Goal: Information Seeking & Learning: Learn about a topic

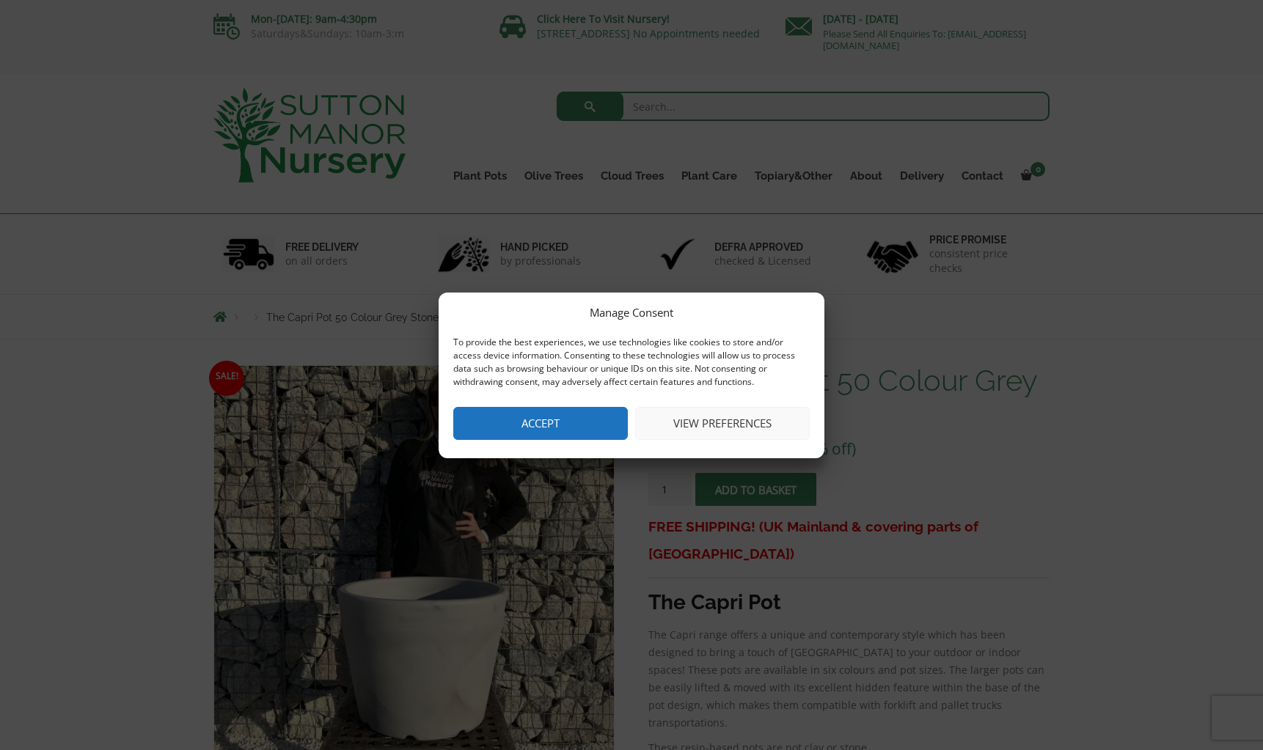
click at [518, 427] on button "Accept" at bounding box center [540, 423] width 175 height 33
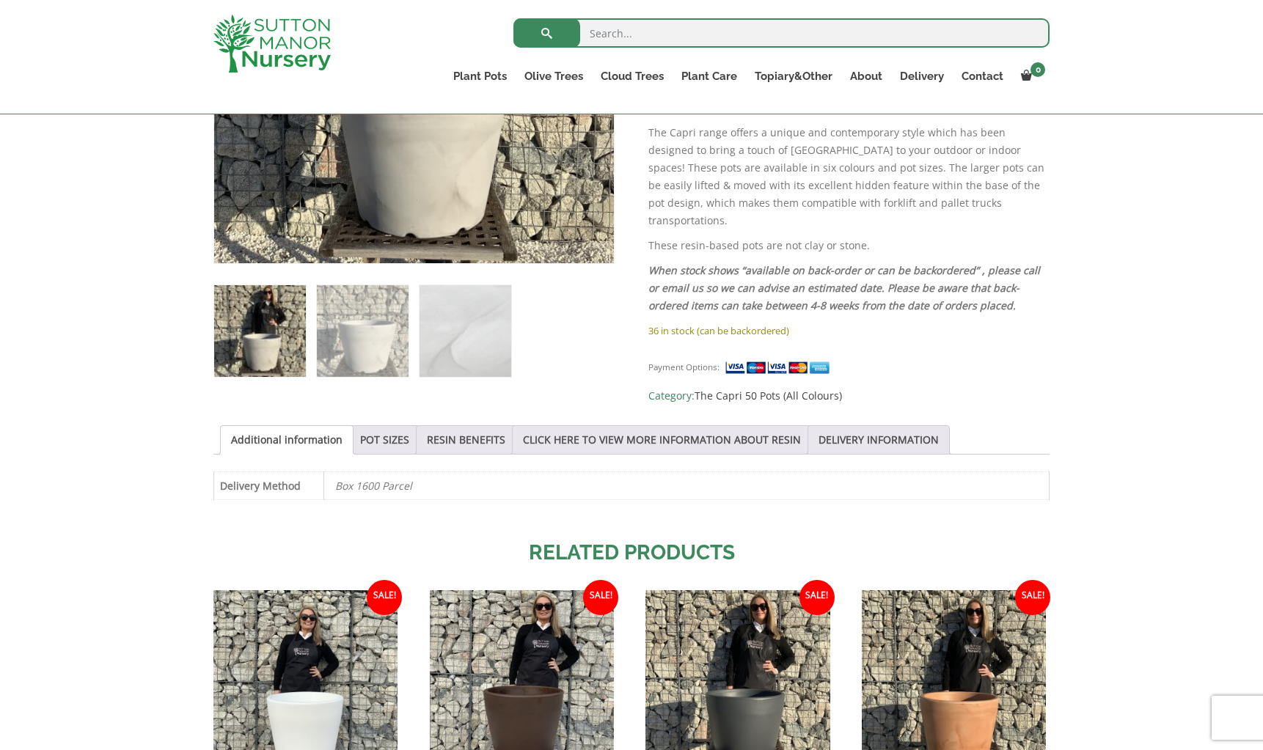
scroll to position [481, 0]
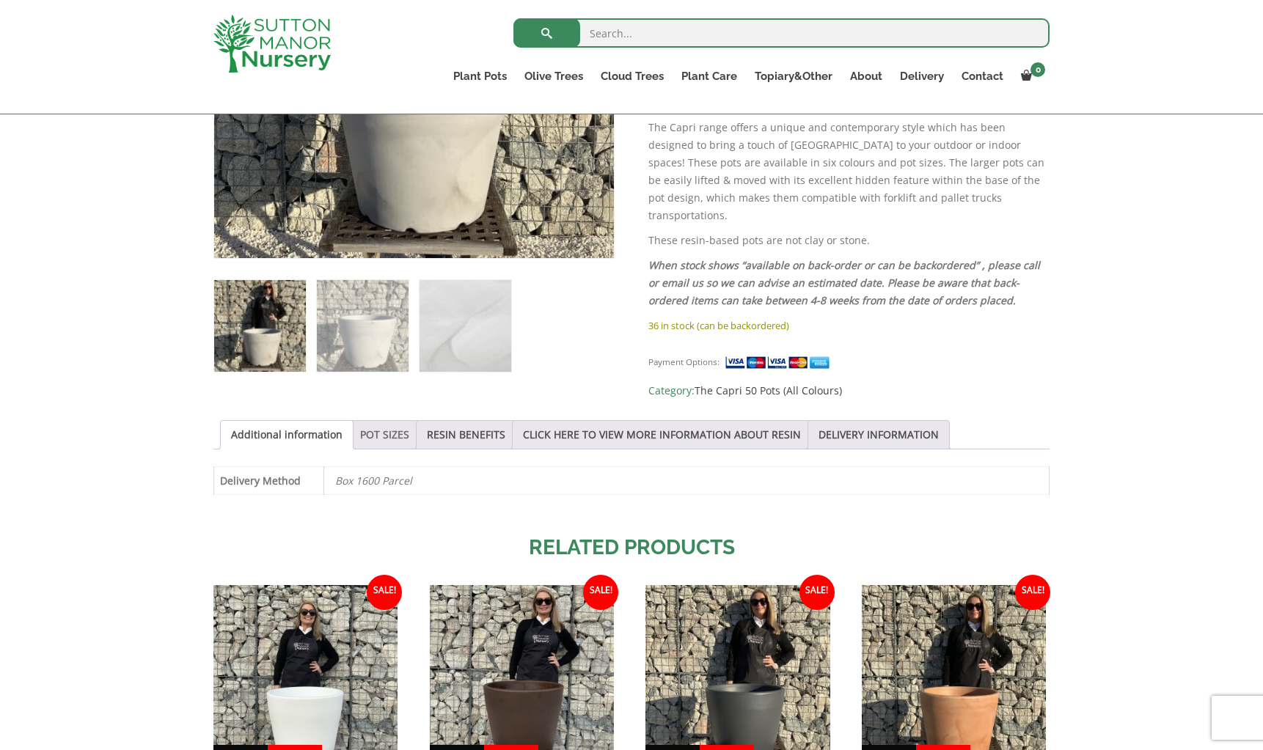
click at [379, 431] on link "POT SIZES" at bounding box center [384, 435] width 49 height 28
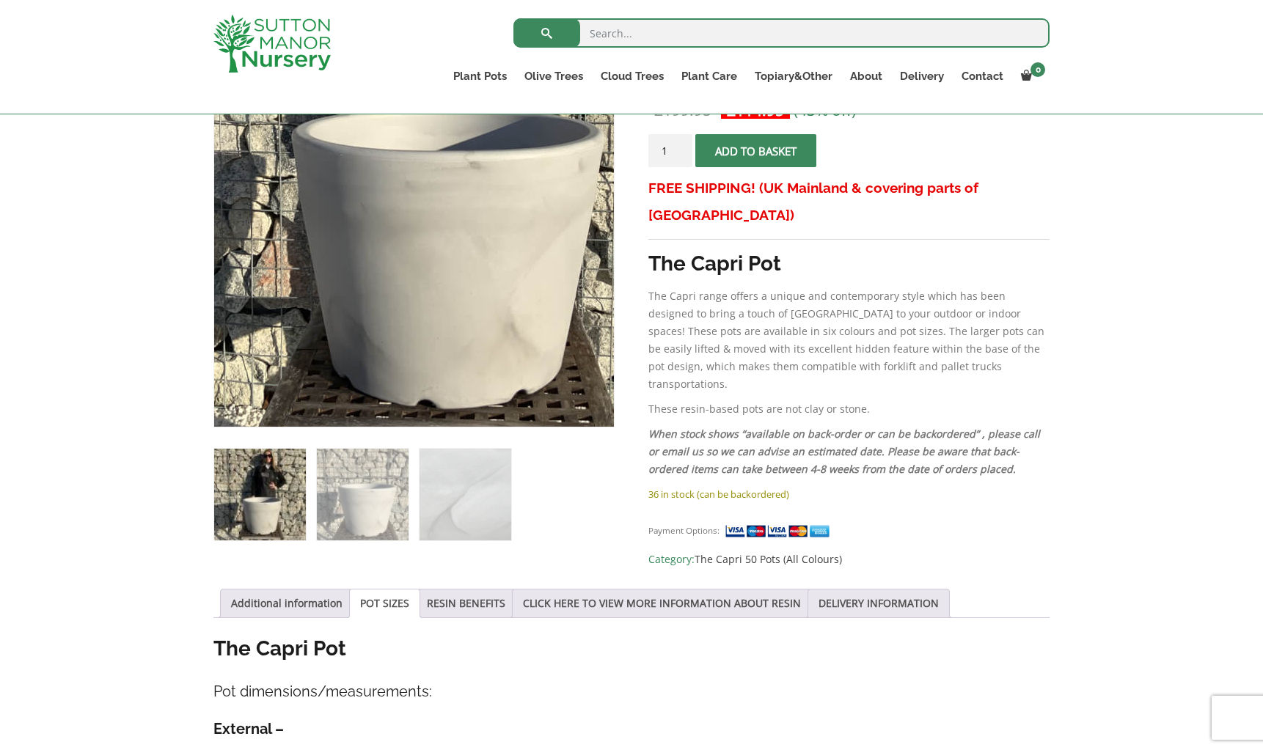
scroll to position [242, 0]
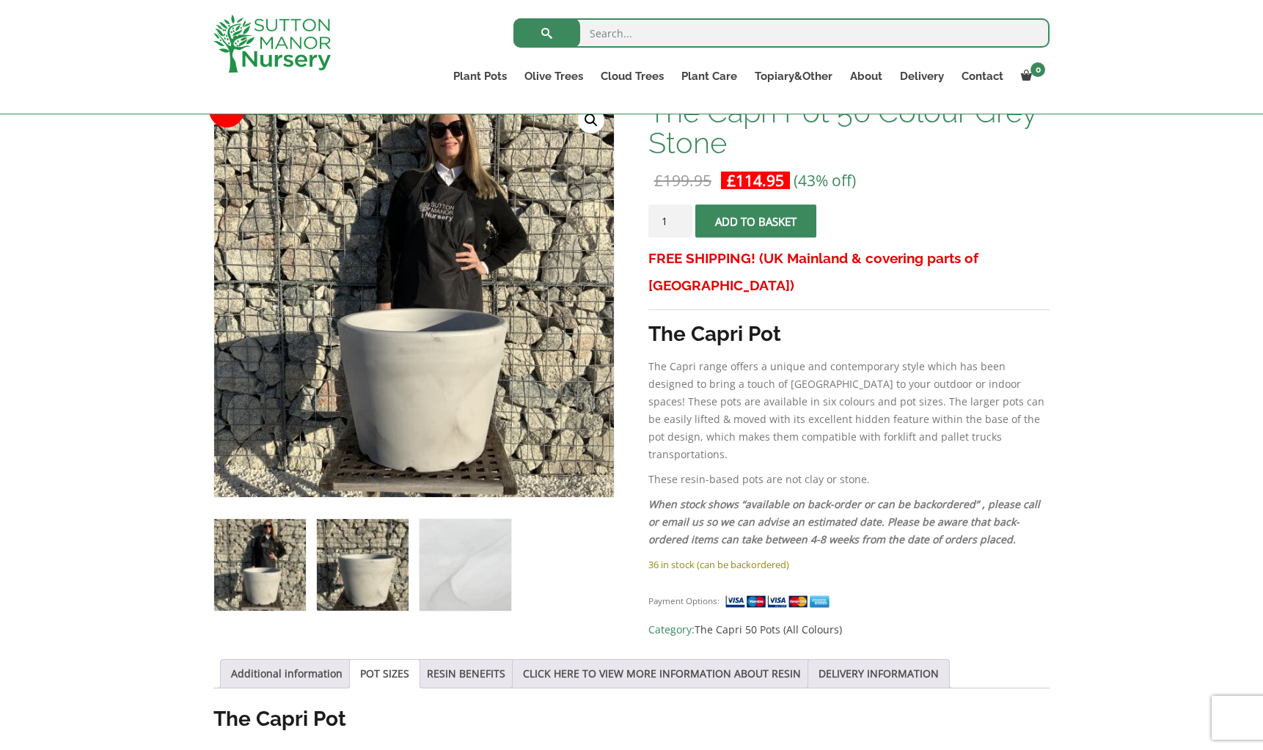
click at [368, 572] on img at bounding box center [363, 565] width 92 height 92
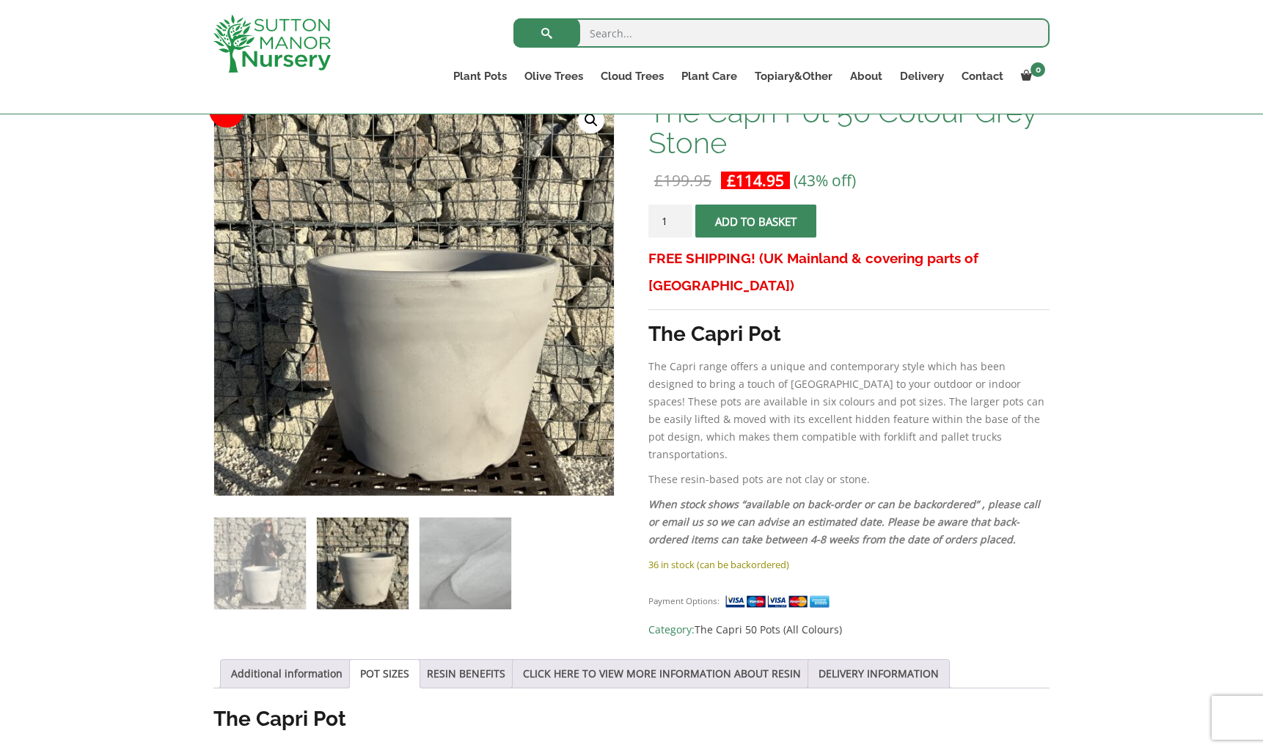
click at [435, 563] on img at bounding box center [466, 564] width 92 height 92
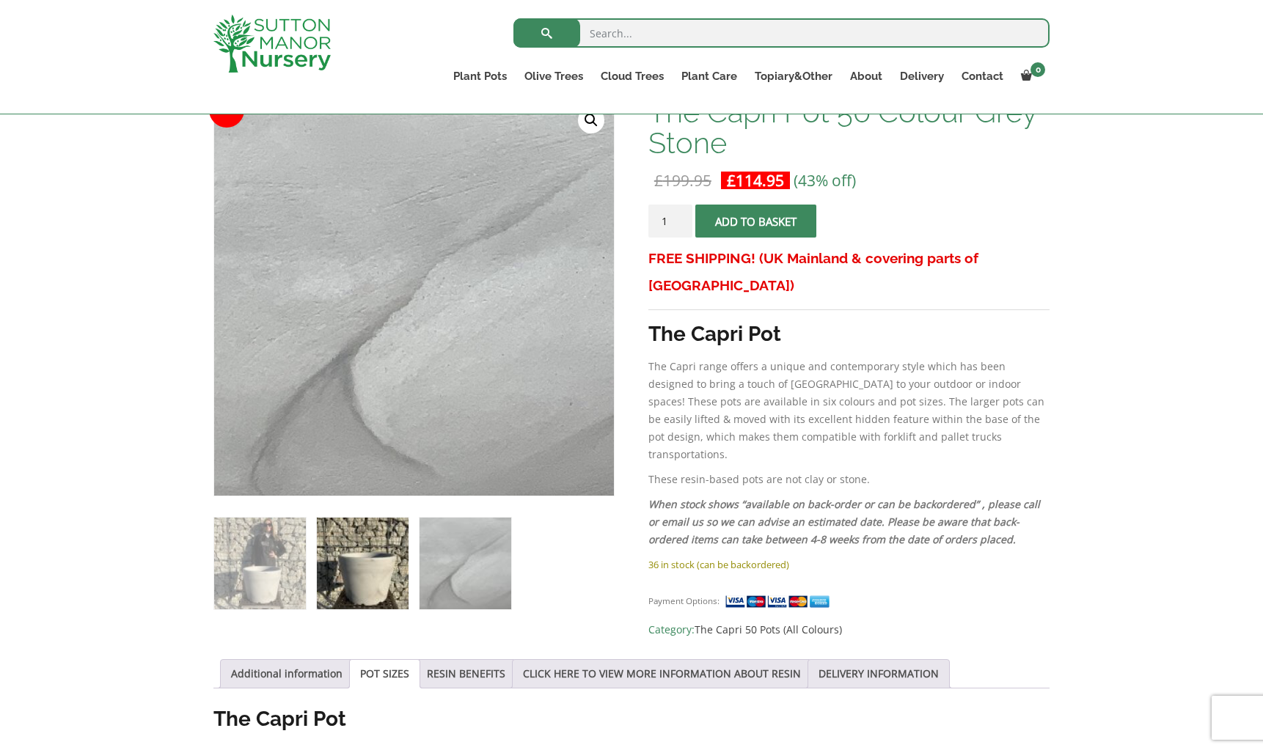
click at [389, 561] on img at bounding box center [363, 564] width 92 height 92
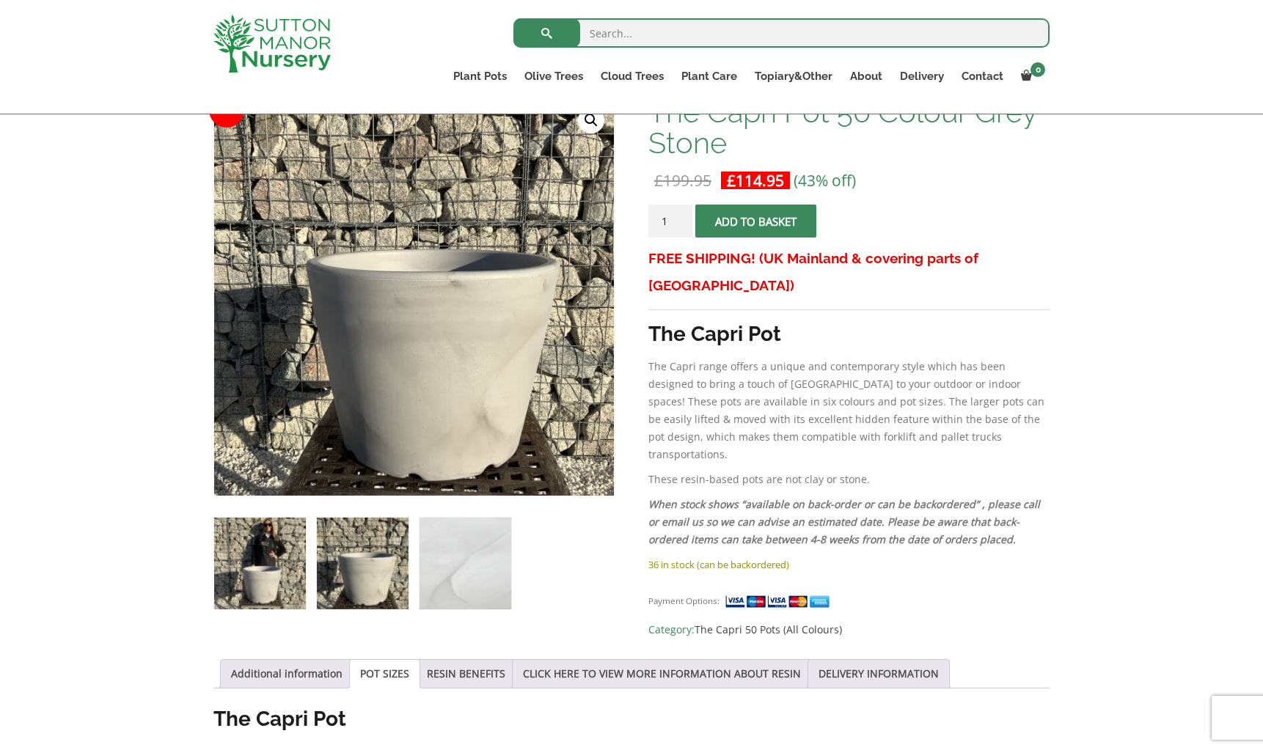
click at [281, 548] on img at bounding box center [260, 564] width 92 height 92
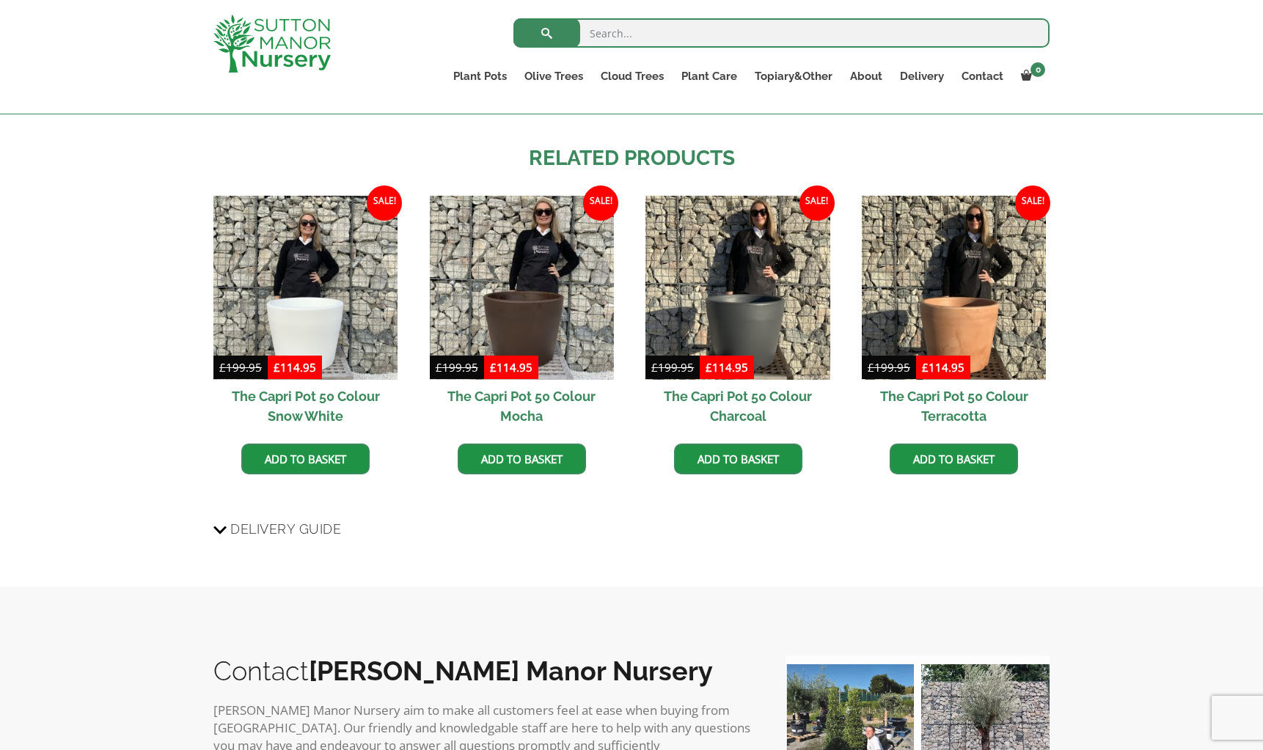
scroll to position [1185, 0]
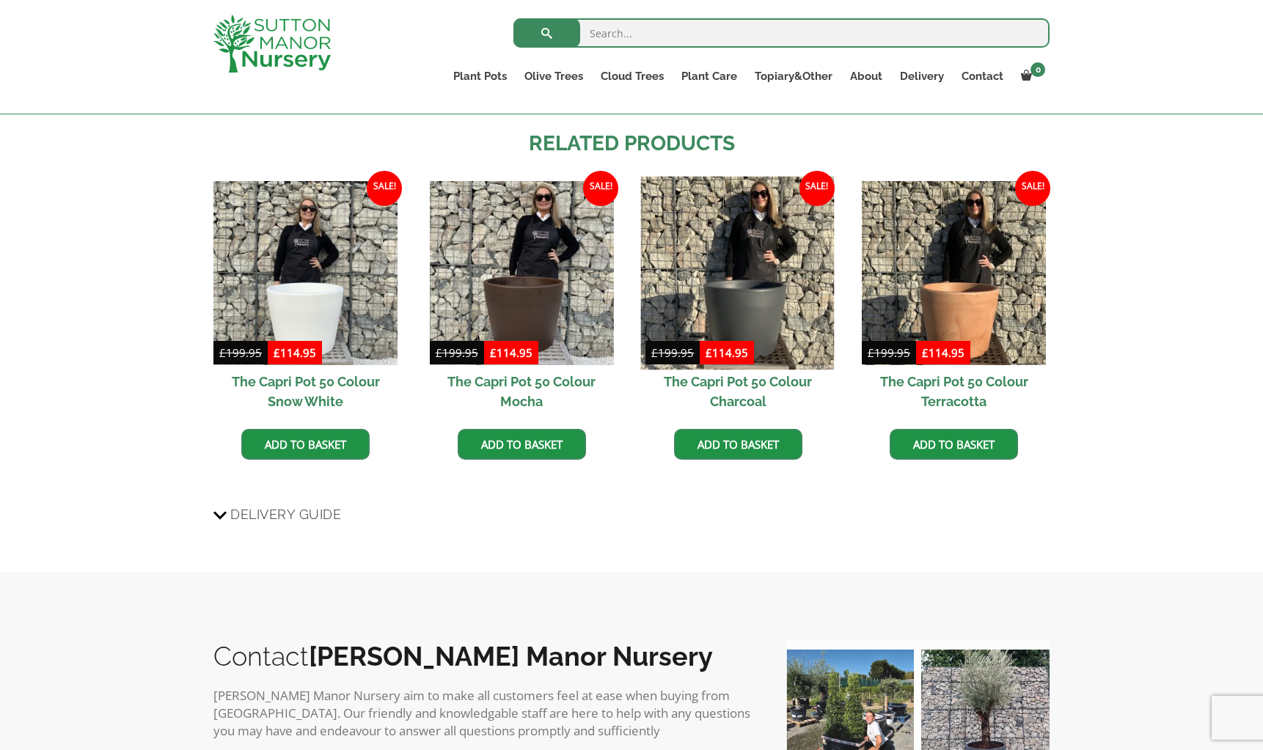
click at [783, 306] on img at bounding box center [738, 274] width 194 height 194
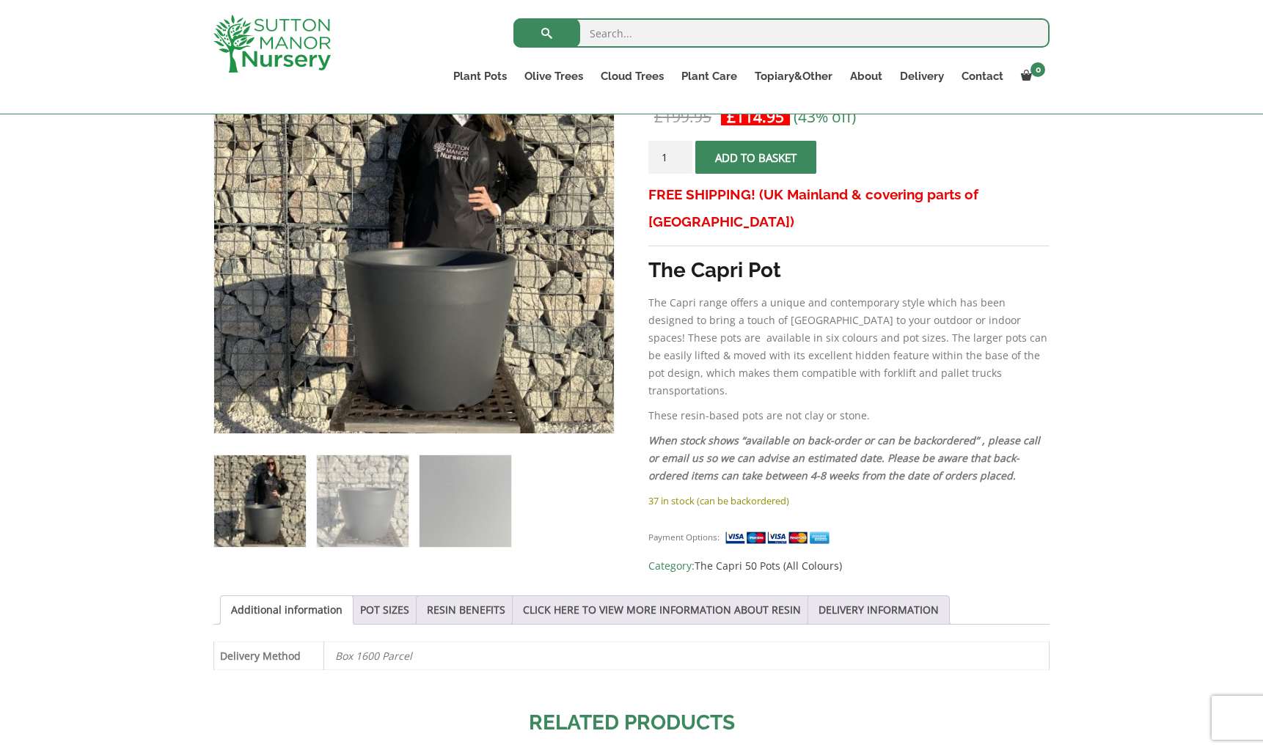
scroll to position [304, 0]
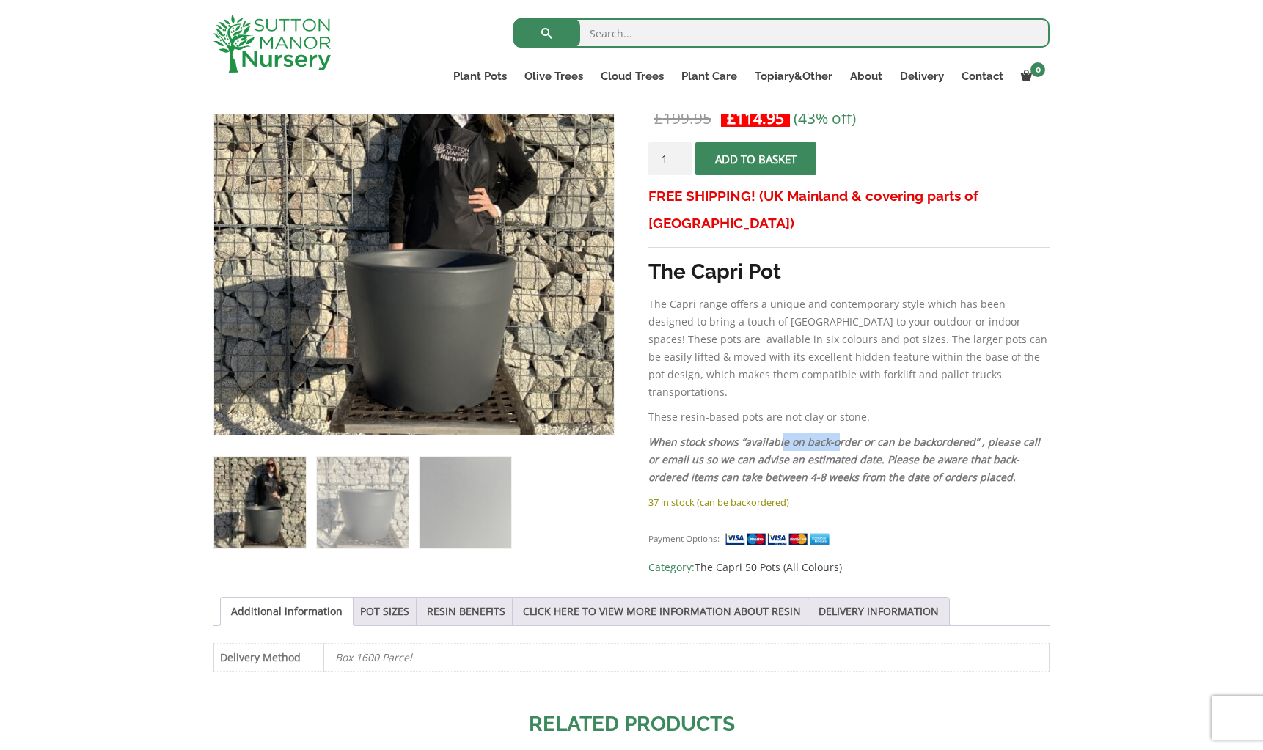
drag, startPoint x: 778, startPoint y: 401, endPoint x: 836, endPoint y: 405, distance: 57.4
click at [836, 434] on p "When stock shows “available on back-order or can be backordered” , please call …" at bounding box center [848, 460] width 401 height 53
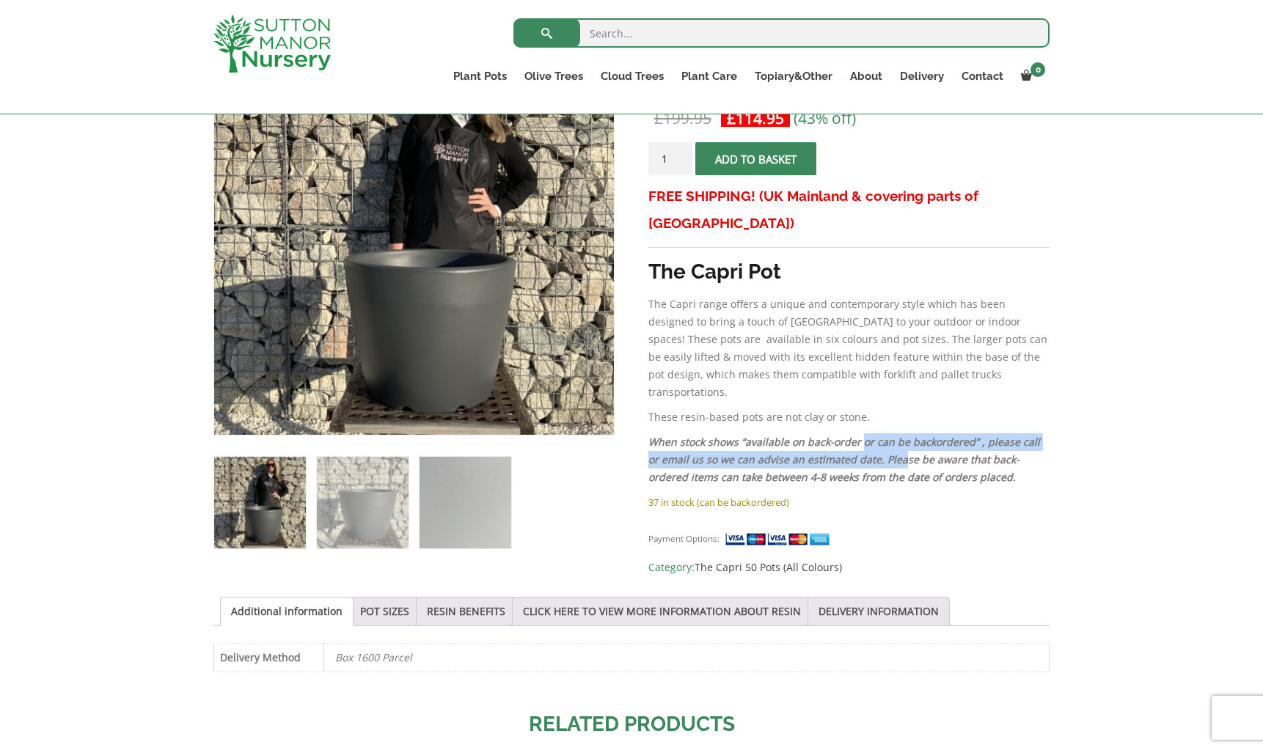
drag, startPoint x: 857, startPoint y: 400, endPoint x: 884, endPoint y: 406, distance: 27.9
click at [884, 434] on p "When stock shows “available on back-order or can be backordered” , please call …" at bounding box center [848, 460] width 401 height 53
click at [891, 435] on em "When stock shows “available on back-order or can be backordered” , please call …" at bounding box center [844, 459] width 392 height 49
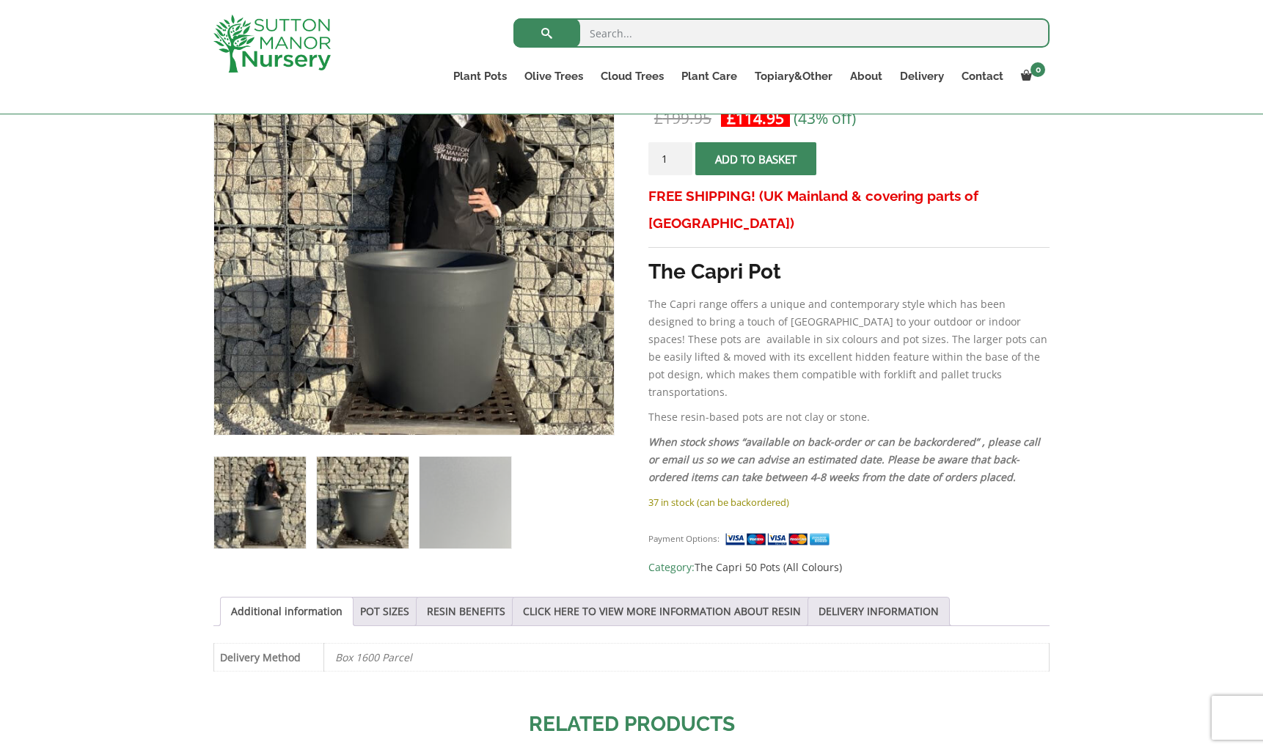
click at [364, 514] on img at bounding box center [363, 503] width 92 height 92
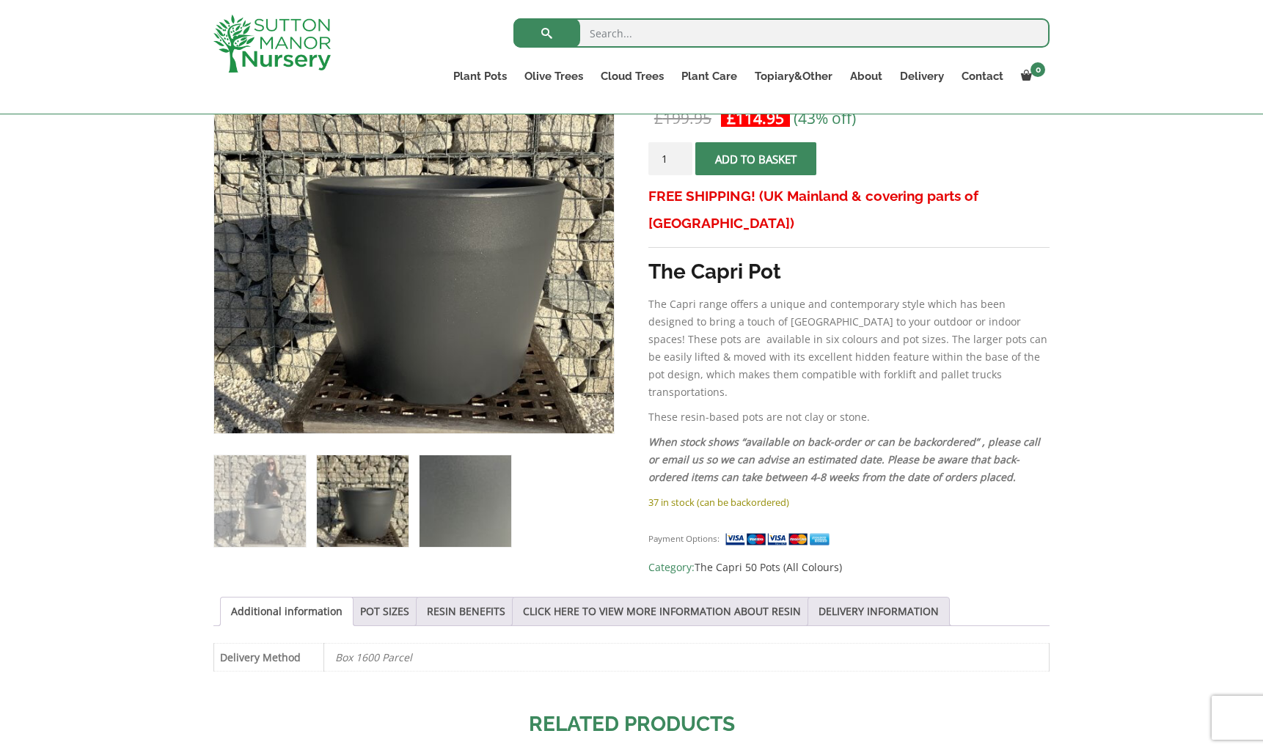
click at [445, 511] on img at bounding box center [466, 502] width 92 height 92
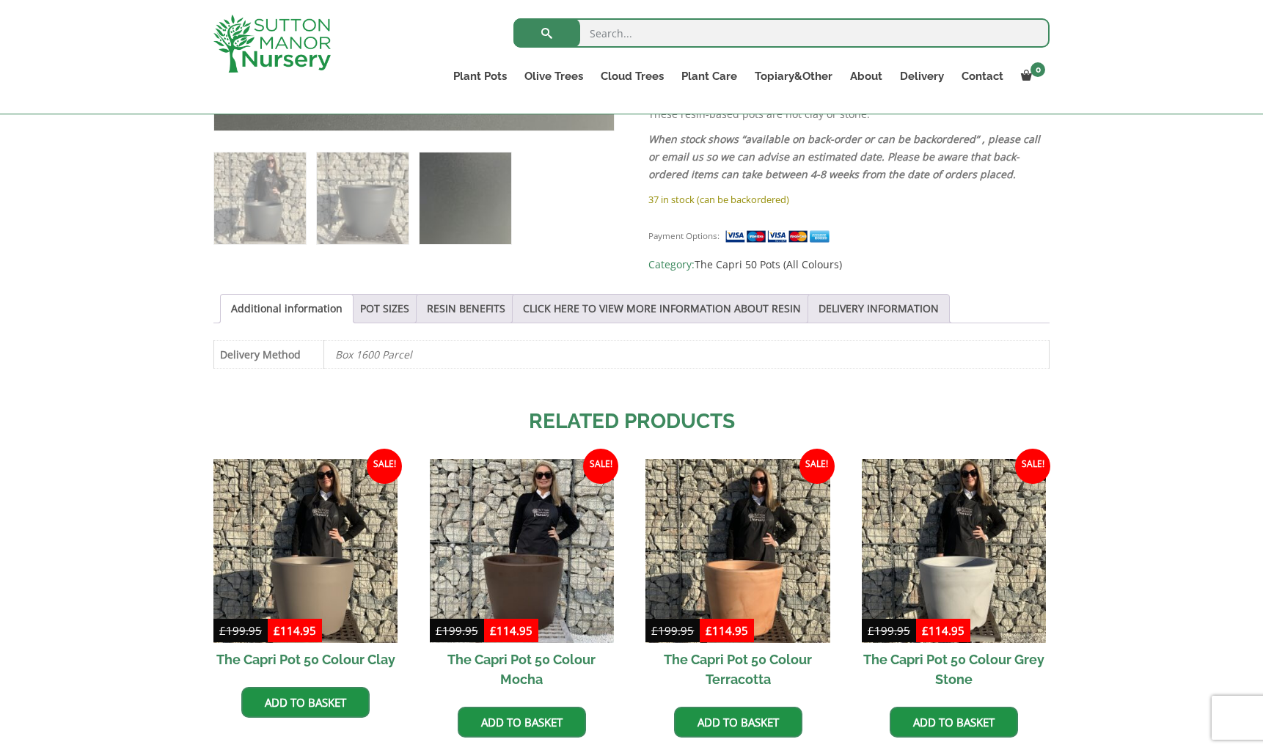
scroll to position [588, 0]
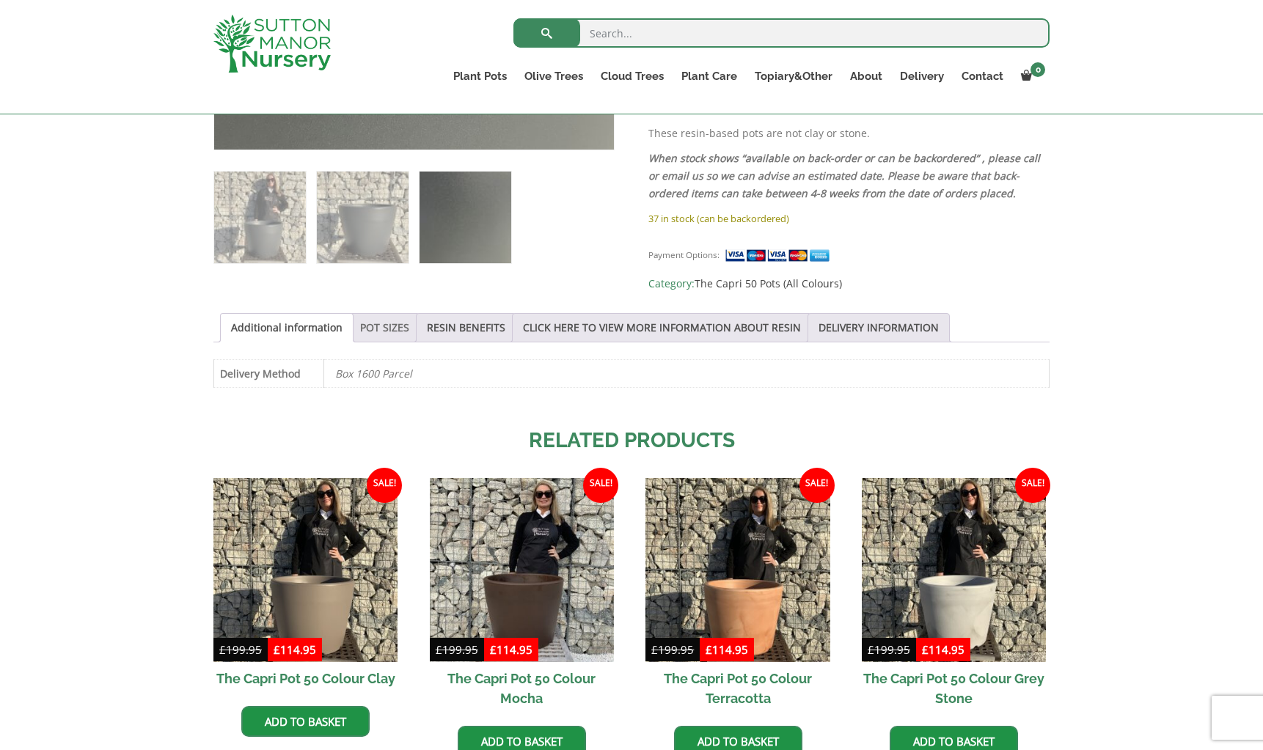
click at [380, 314] on link "POT SIZES" at bounding box center [384, 328] width 49 height 28
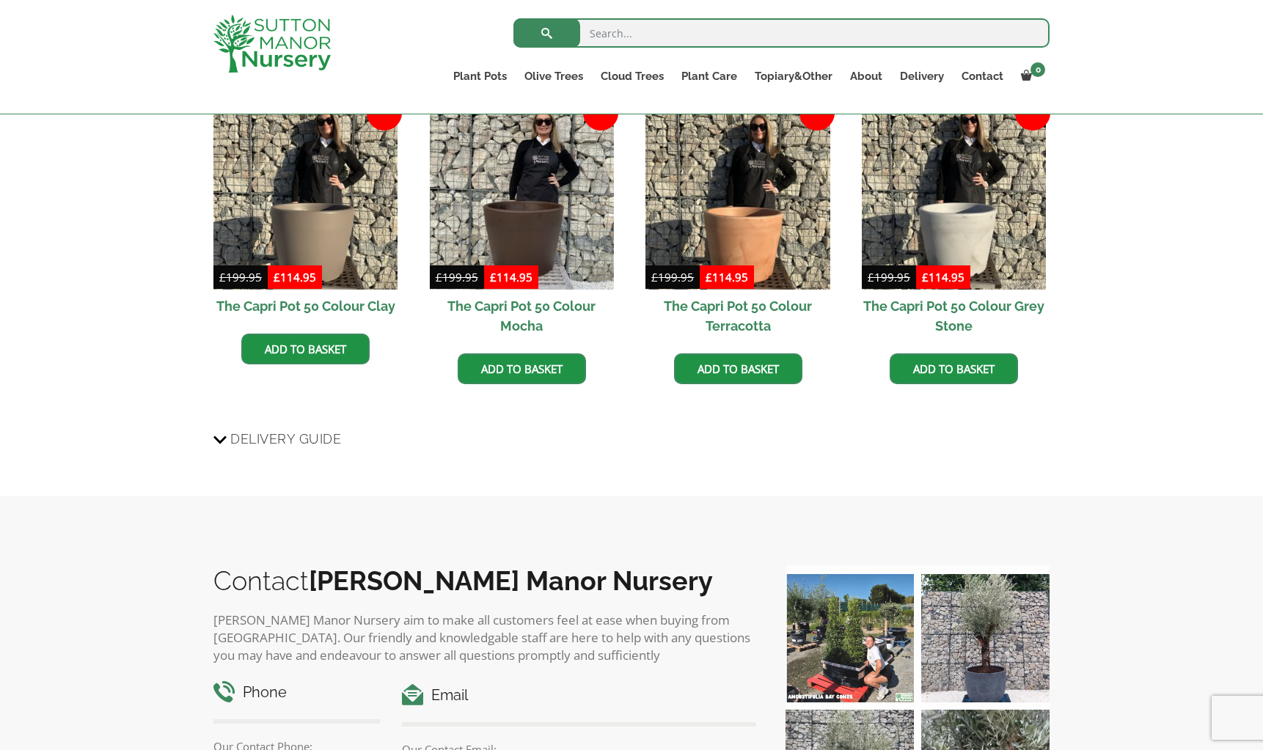
scroll to position [1362, 0]
